Goal: Find specific page/section: Find specific page/section

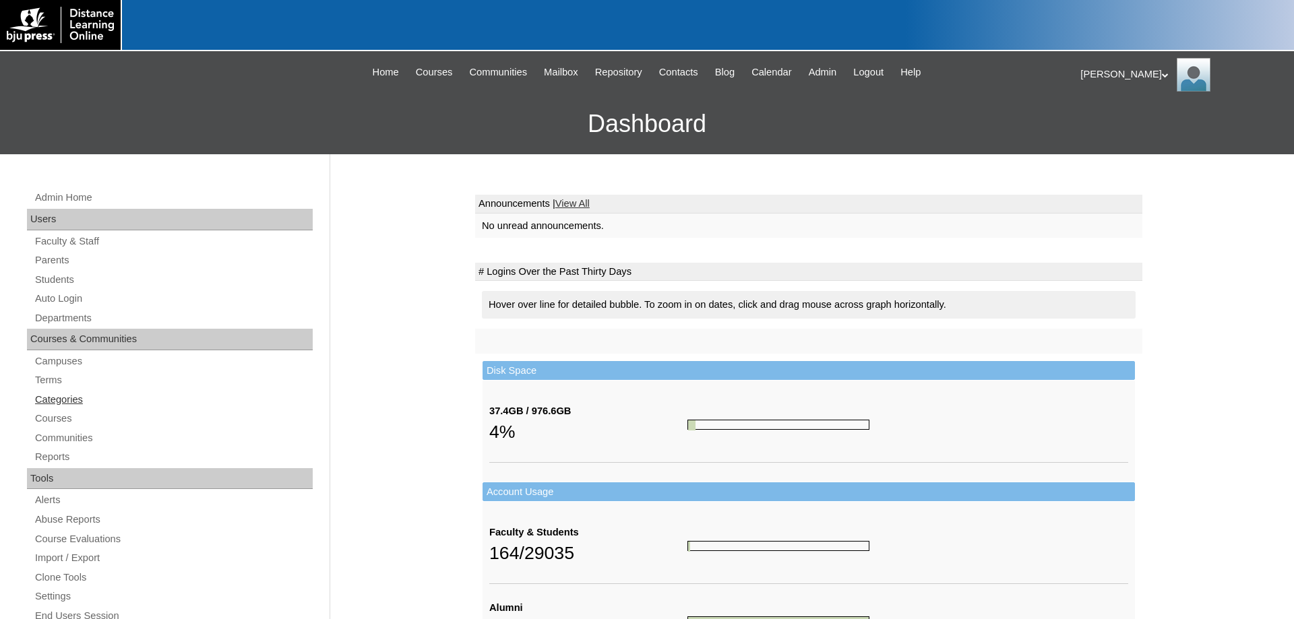
drag, startPoint x: 57, startPoint y: 377, endPoint x: 133, endPoint y: 402, distance: 80.8
click at [56, 377] on link "Terms" at bounding box center [173, 380] width 279 height 17
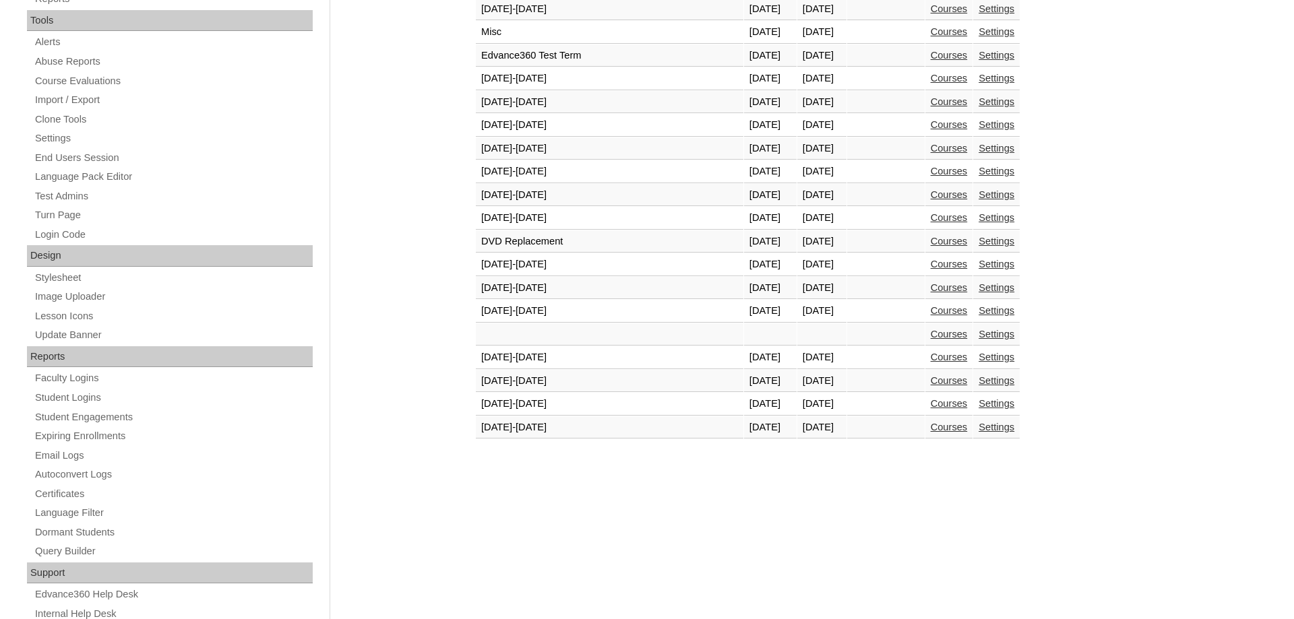
scroll to position [481, 0]
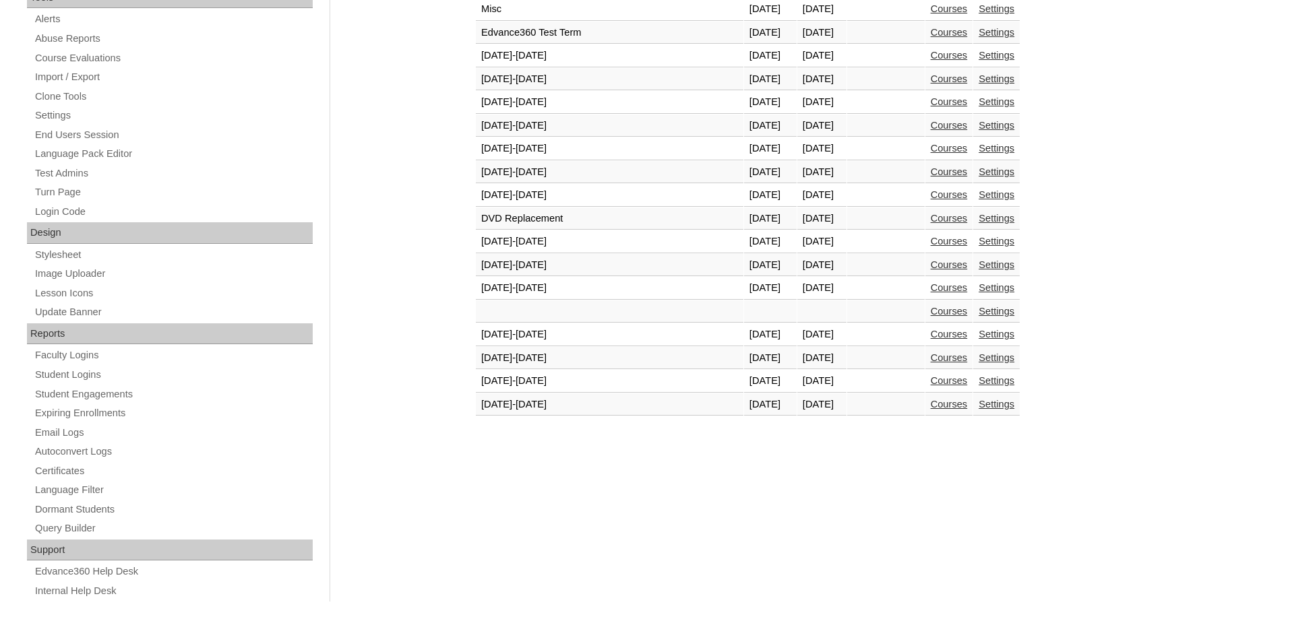
click at [931, 406] on link "Courses" at bounding box center [949, 404] width 37 height 11
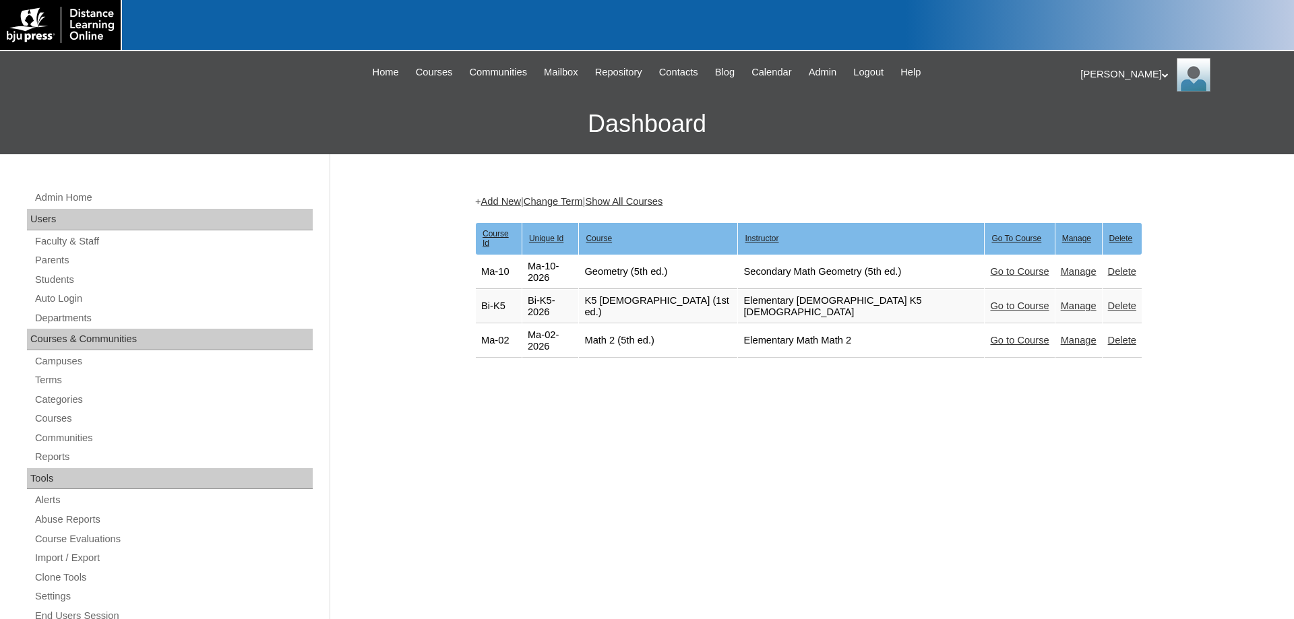
click at [990, 335] on link "Go to Course" at bounding box center [1019, 340] width 59 height 11
